Goal: Find specific page/section: Find specific page/section

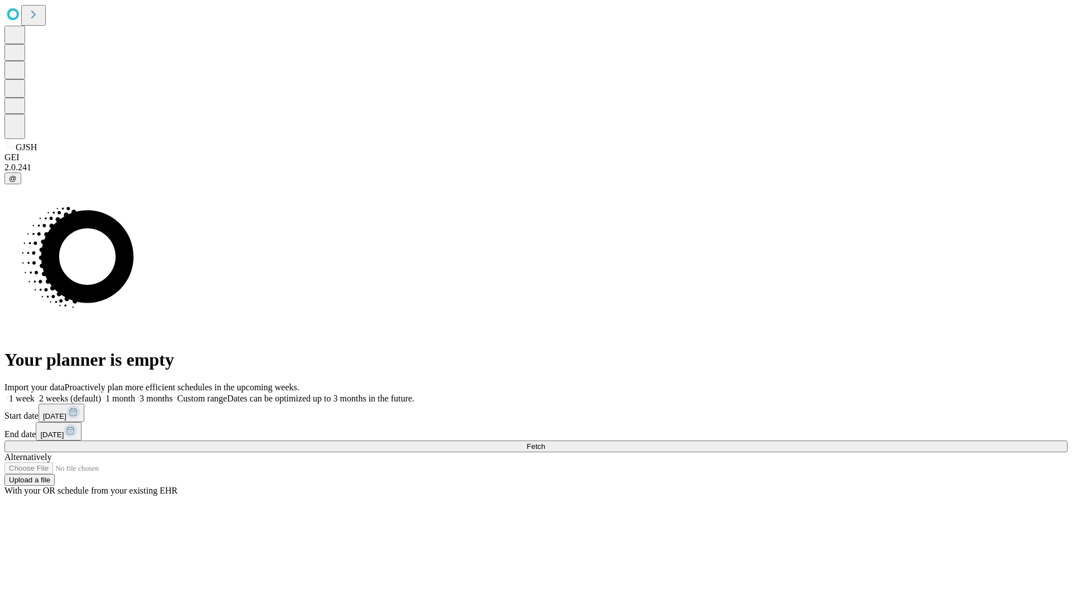
click at [545, 442] on span "Fetch" at bounding box center [535, 446] width 18 height 8
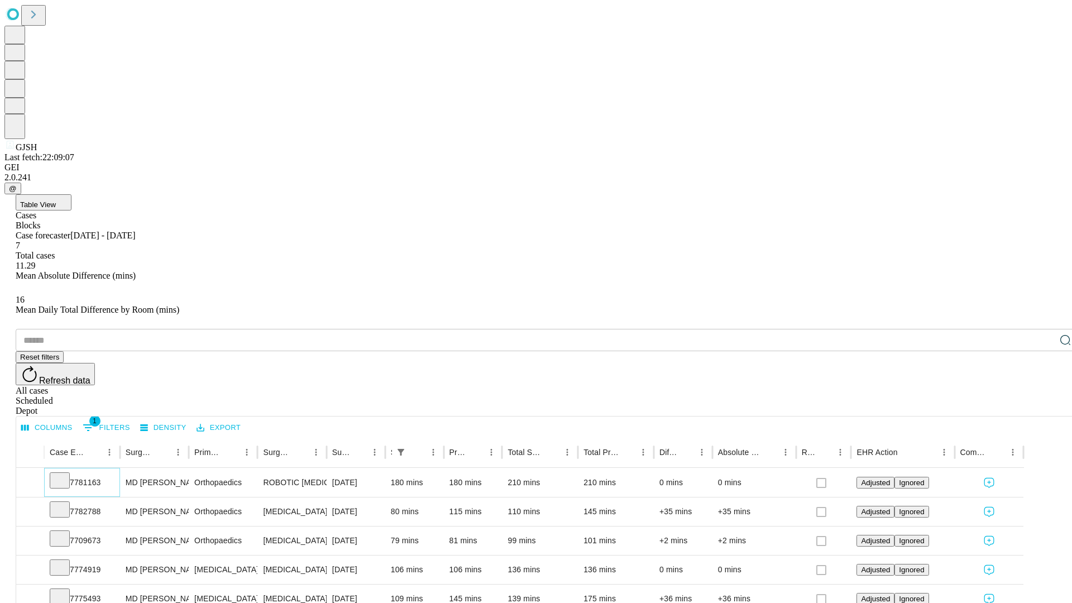
click at [65, 474] on icon at bounding box center [59, 479] width 11 height 11
